Goal: Information Seeking & Learning: Find specific fact

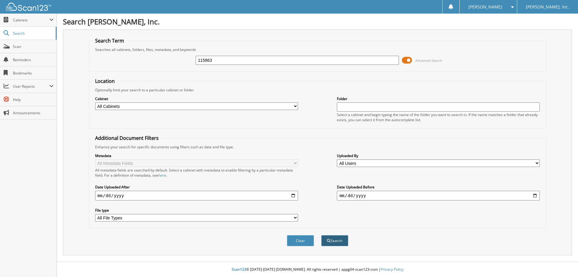
type input "115863"
click at [336, 239] on button "Search" at bounding box center [334, 240] width 27 height 11
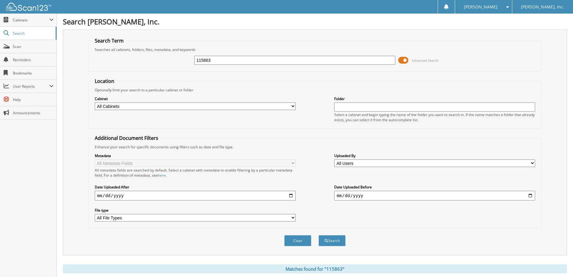
click at [237, 64] on input "115863" at bounding box center [294, 60] width 201 height 9
type input "1"
click at [319, 235] on button "Search" at bounding box center [332, 240] width 27 height 11
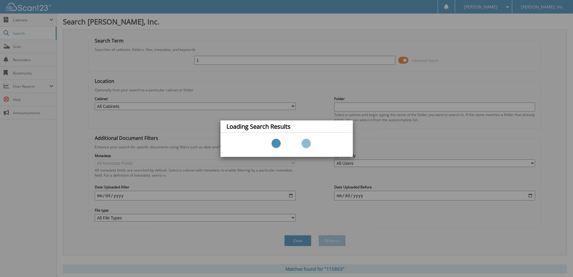
click at [325, 85] on div "Loading Search Results" at bounding box center [286, 138] width 573 height 277
